Goal: Task Accomplishment & Management: Manage account settings

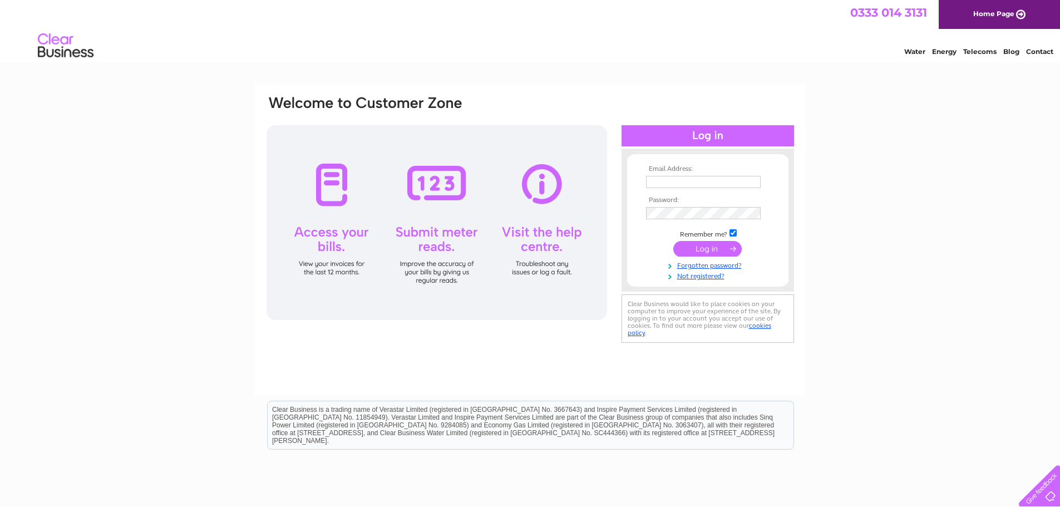
type input "gillian@bobandberts.com"
click at [703, 248] on input "submit" at bounding box center [707, 249] width 68 height 16
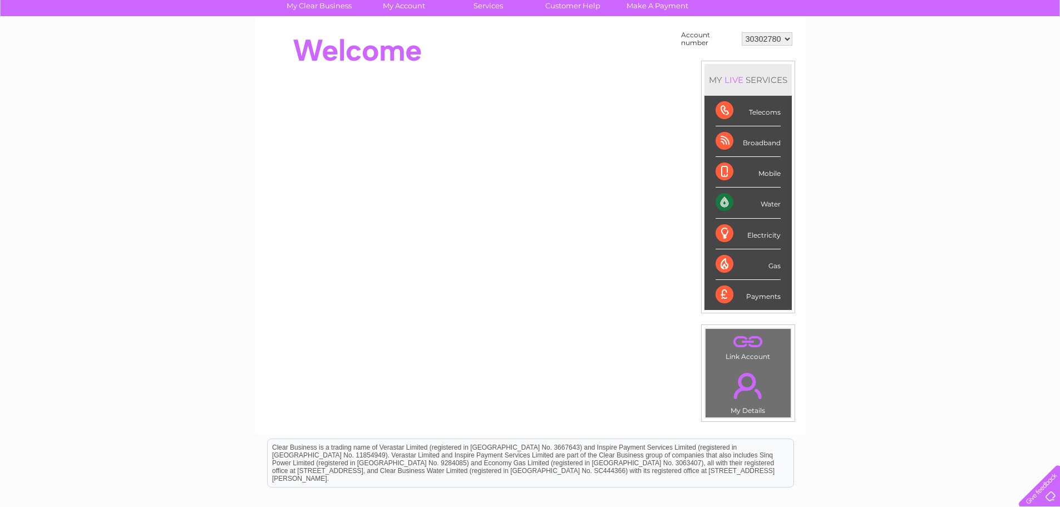
scroll to position [46, 0]
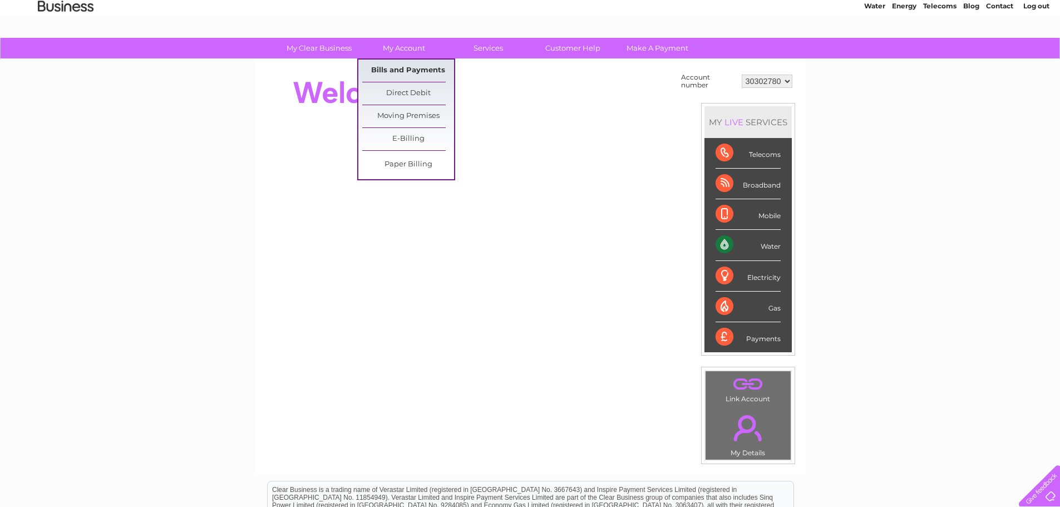
click at [404, 70] on link "Bills and Payments" at bounding box center [408, 71] width 92 height 22
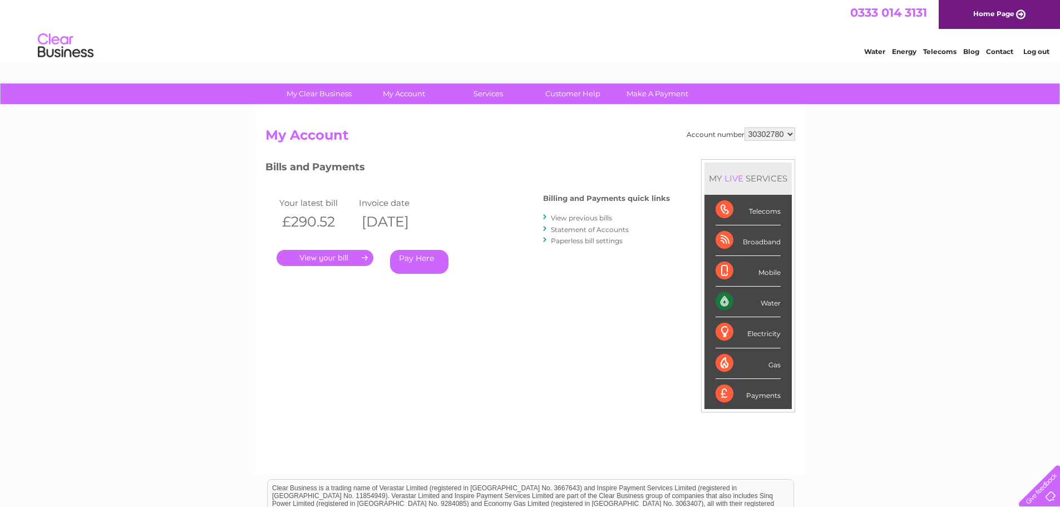
click at [322, 259] on link "." at bounding box center [324, 258] width 97 height 16
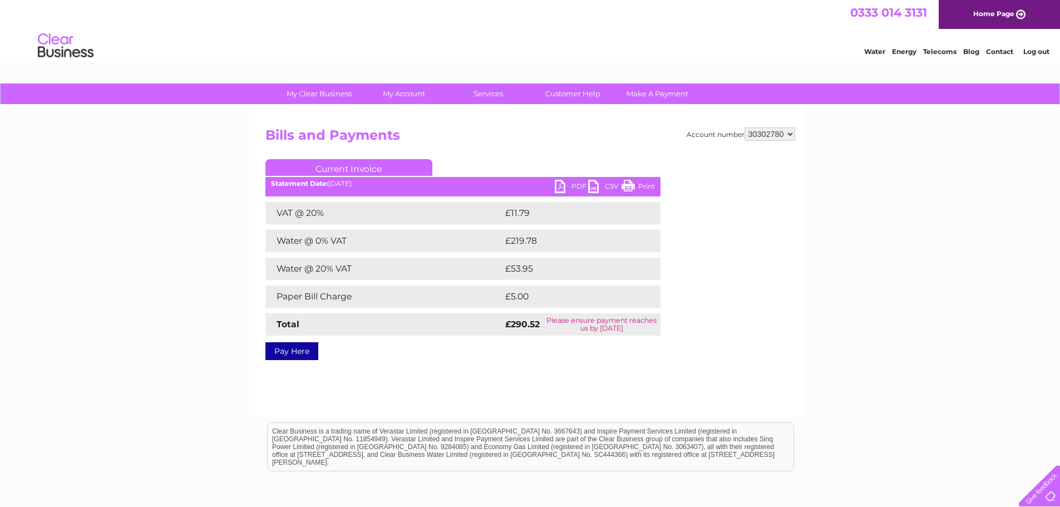
click at [558, 184] on link "PDF" at bounding box center [571, 188] width 33 height 16
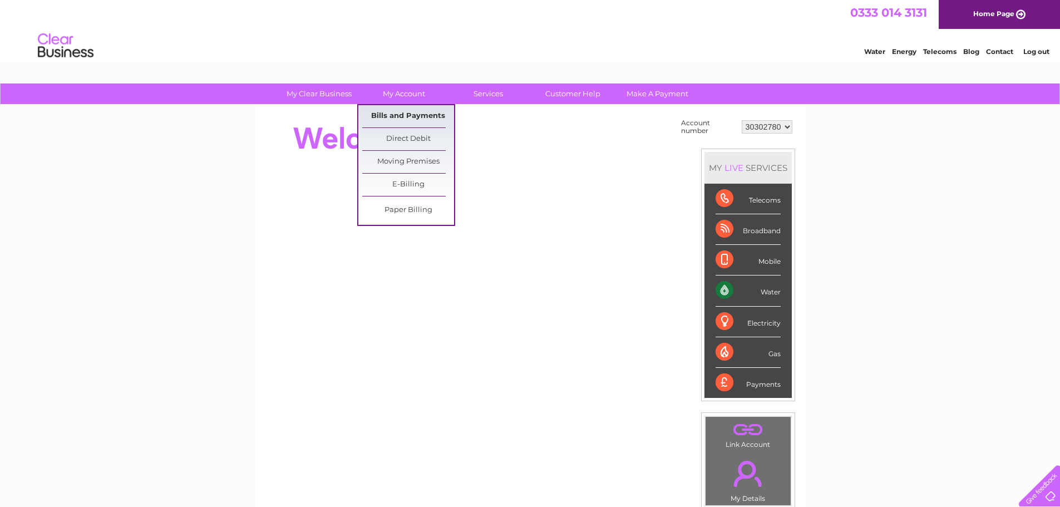
click at [405, 119] on link "Bills and Payments" at bounding box center [408, 116] width 92 height 22
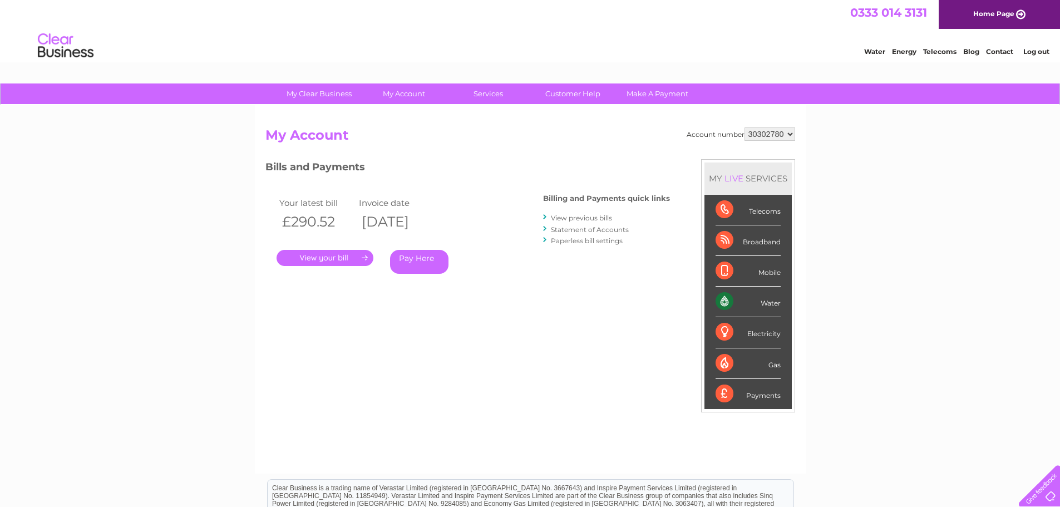
click at [320, 260] on link "." at bounding box center [324, 258] width 97 height 16
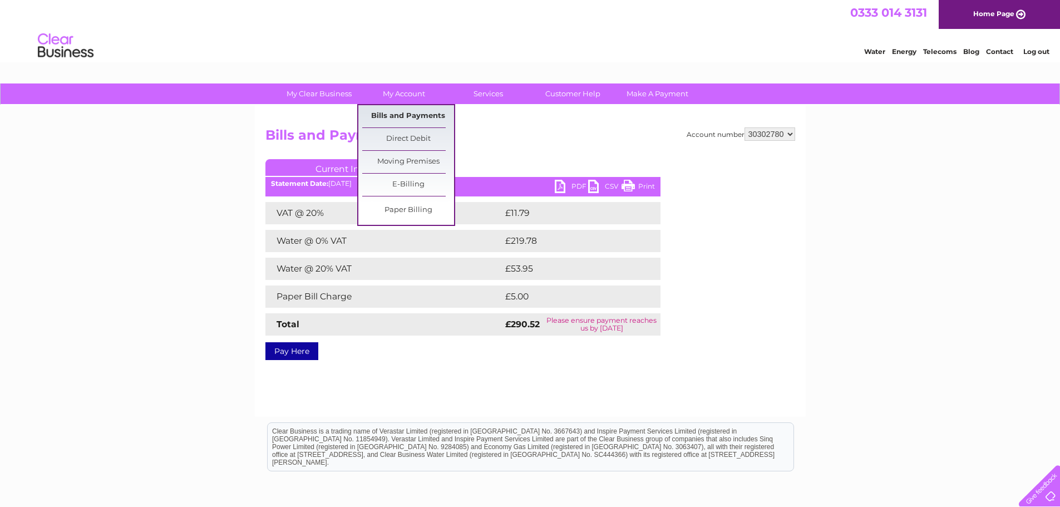
click at [409, 116] on link "Bills and Payments" at bounding box center [408, 116] width 92 height 22
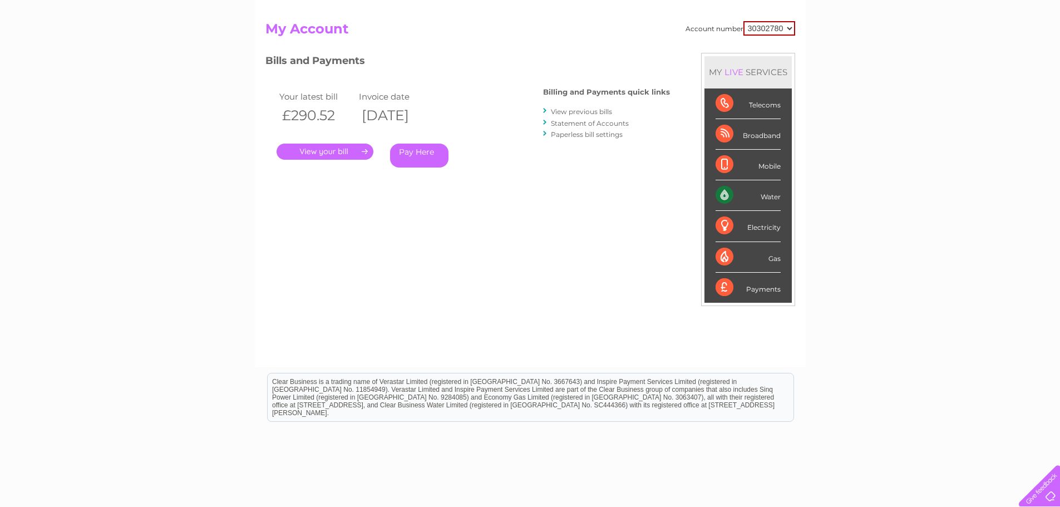
scroll to position [111, 0]
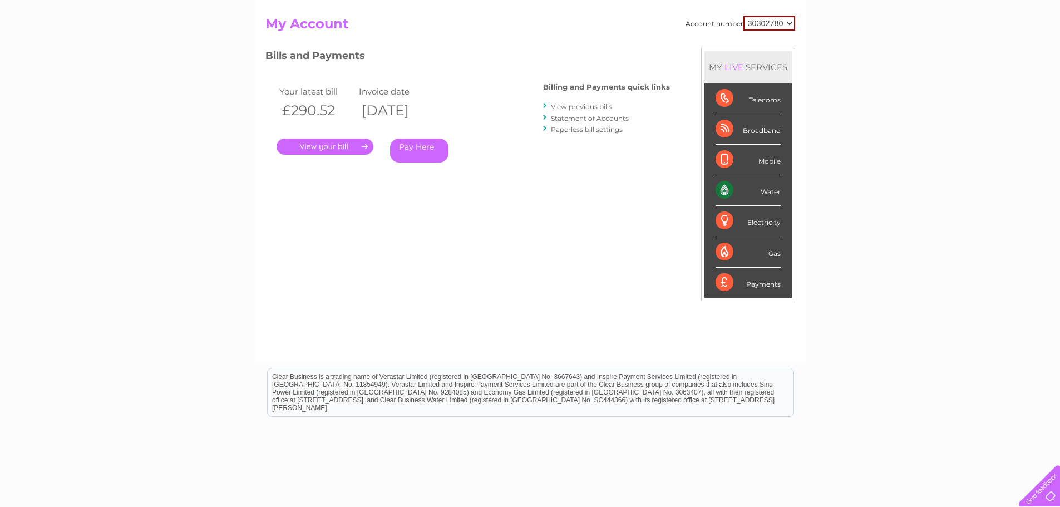
click at [580, 104] on link "View previous bills" at bounding box center [581, 106] width 61 height 8
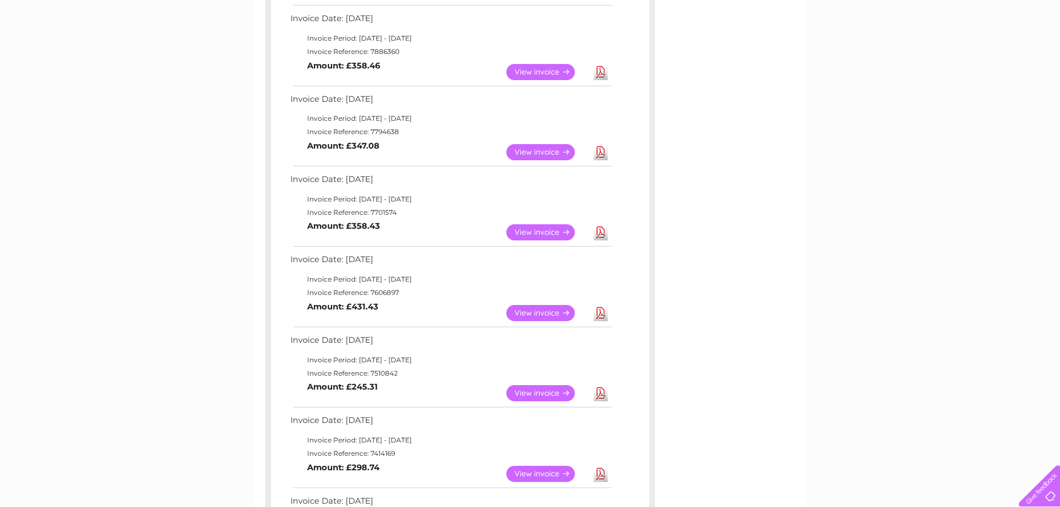
scroll to position [389, 0]
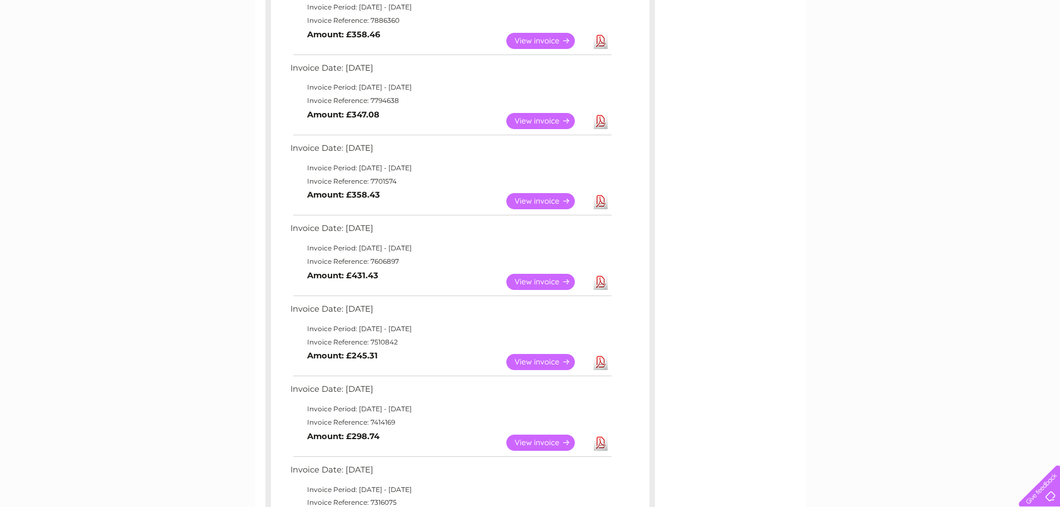
click at [533, 281] on link "View" at bounding box center [547, 282] width 82 height 16
click at [534, 200] on link "View" at bounding box center [547, 201] width 82 height 16
click at [548, 119] on link "View" at bounding box center [547, 121] width 82 height 16
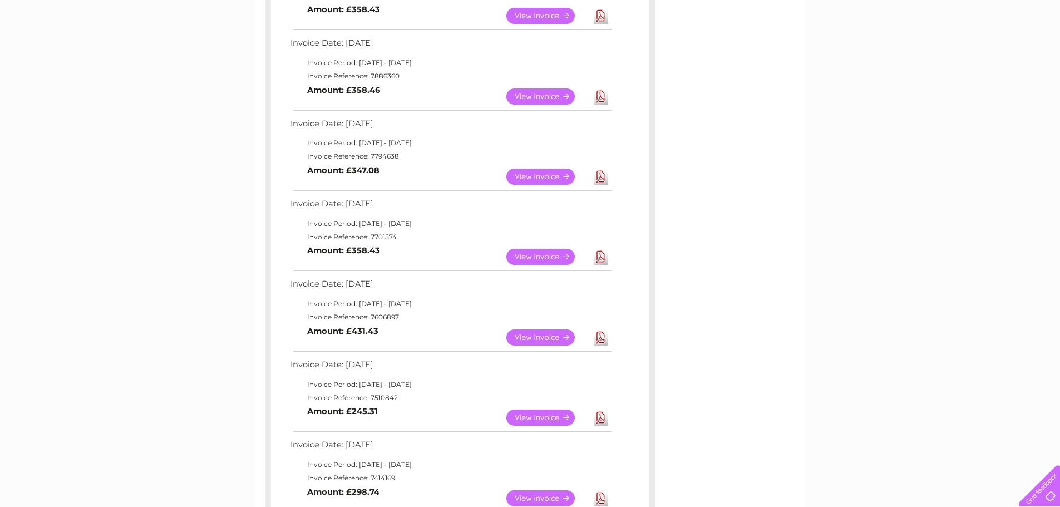
click at [533, 97] on link "View" at bounding box center [547, 96] width 82 height 16
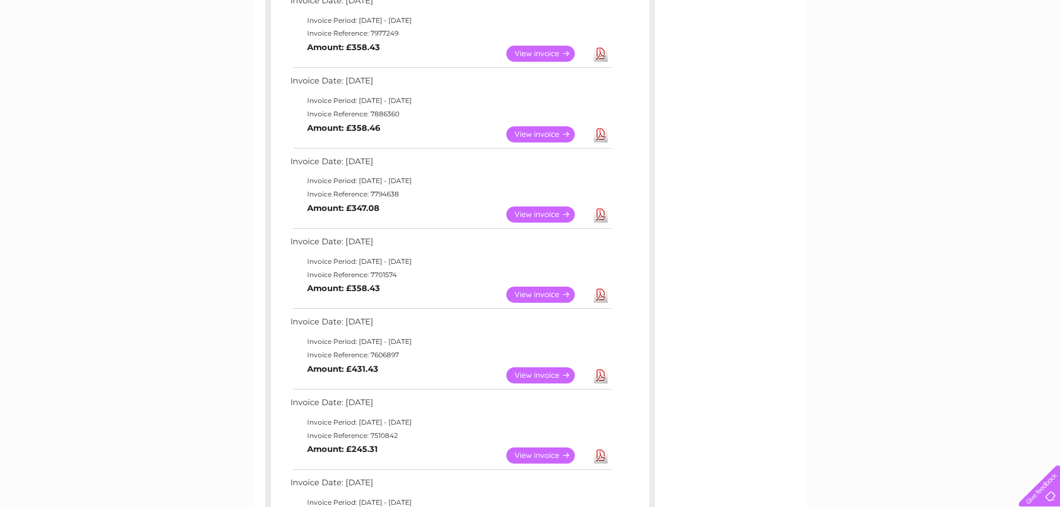
scroll to position [222, 0]
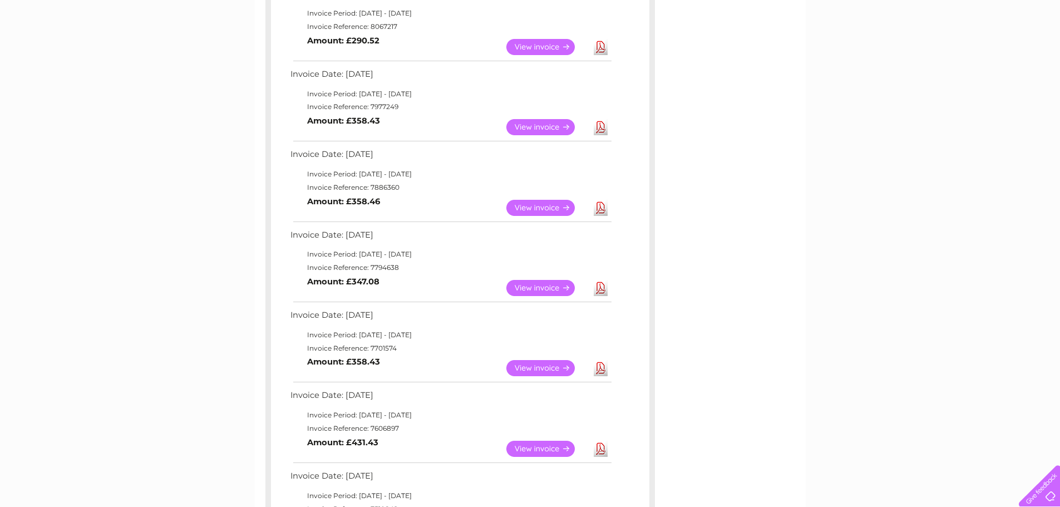
click at [535, 128] on link "View" at bounding box center [547, 127] width 82 height 16
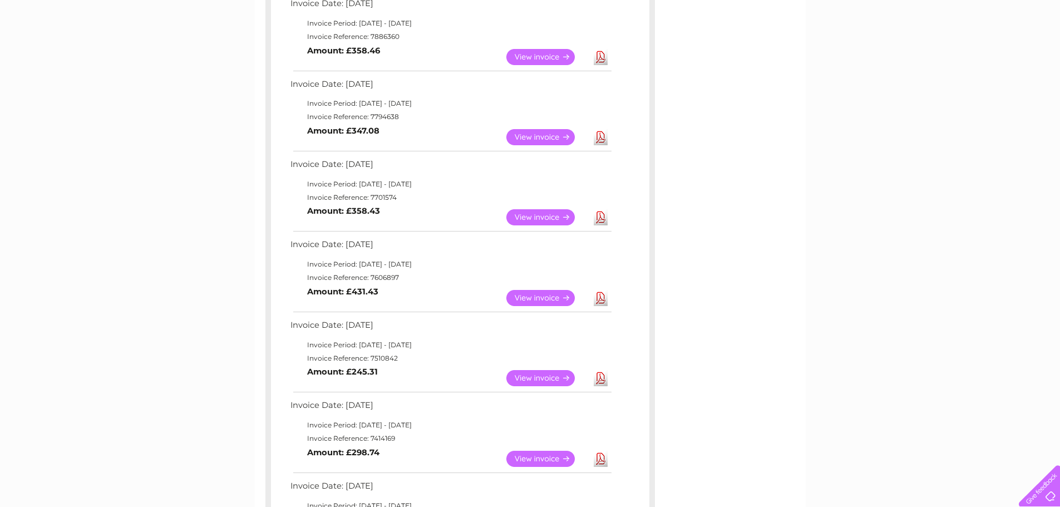
scroll to position [389, 0]
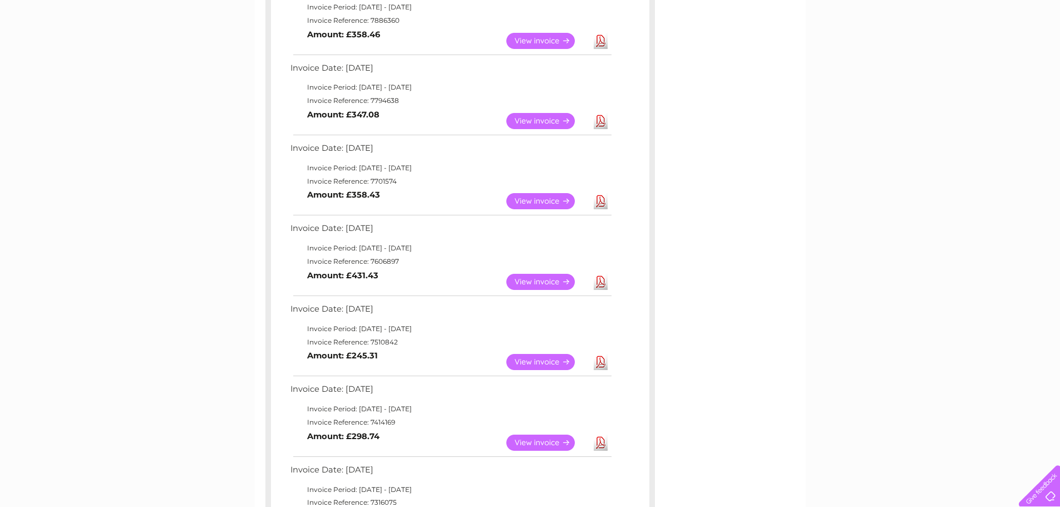
click at [535, 362] on link "View" at bounding box center [547, 362] width 82 height 16
click at [532, 446] on link "View" at bounding box center [547, 442] width 82 height 16
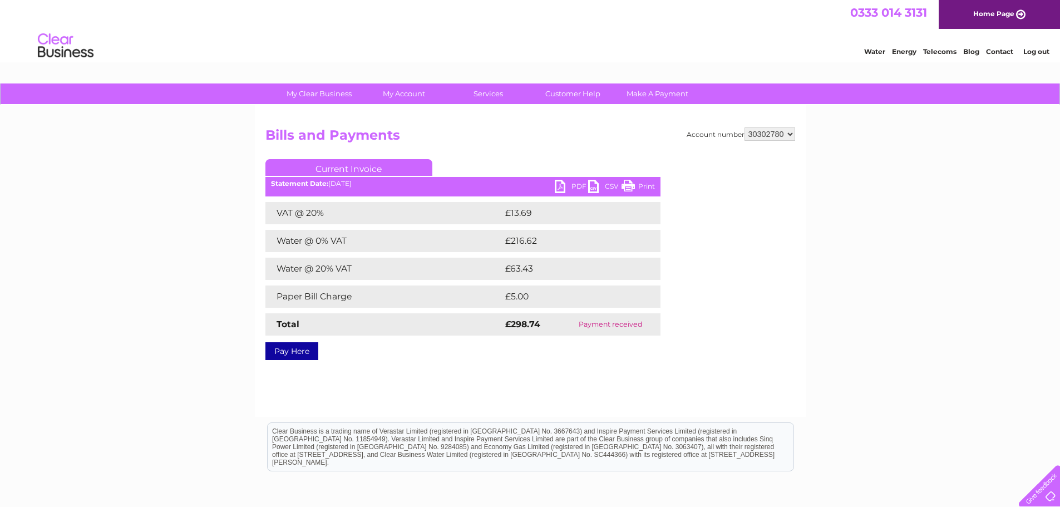
click at [560, 183] on link "PDF" at bounding box center [571, 188] width 33 height 16
